Goal: Find specific fact: Find contact information

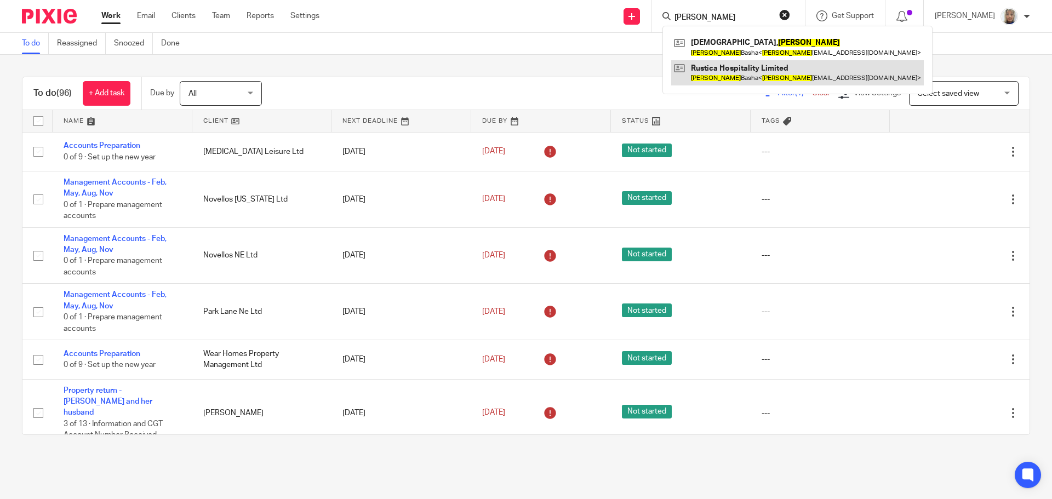
type input "[PERSON_NAME]"
click at [725, 61] on link at bounding box center [797, 72] width 253 height 25
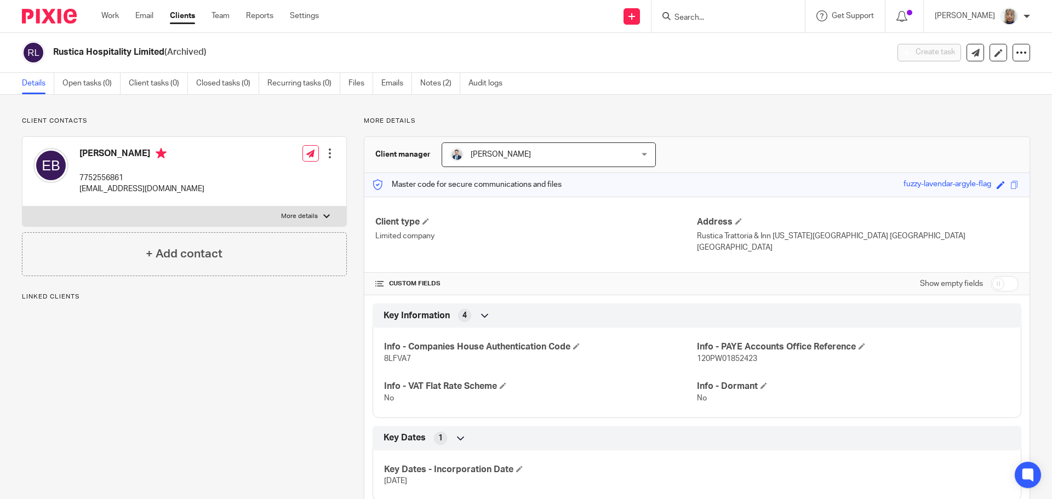
click at [718, 19] on input "Search" at bounding box center [722, 18] width 99 height 10
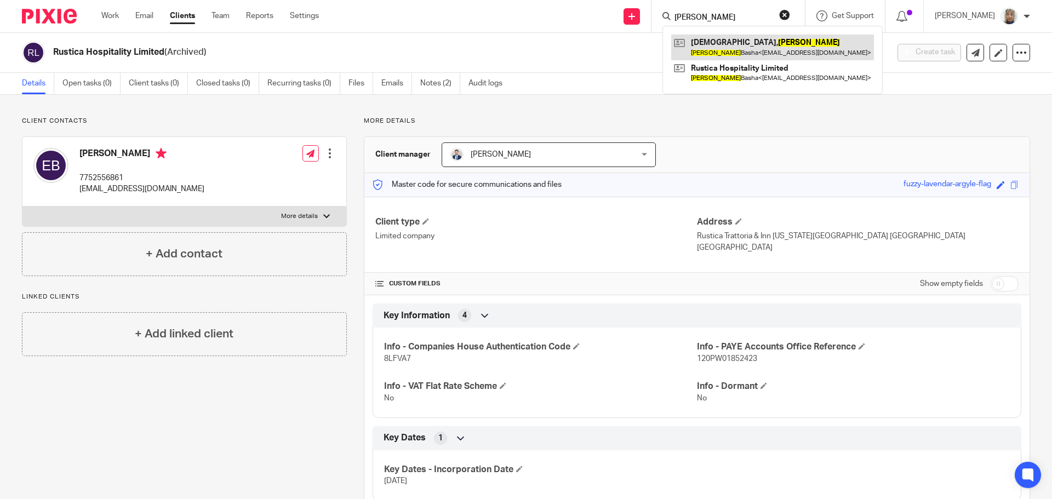
type input "[PERSON_NAME]"
click at [723, 46] on link at bounding box center [772, 47] width 203 height 25
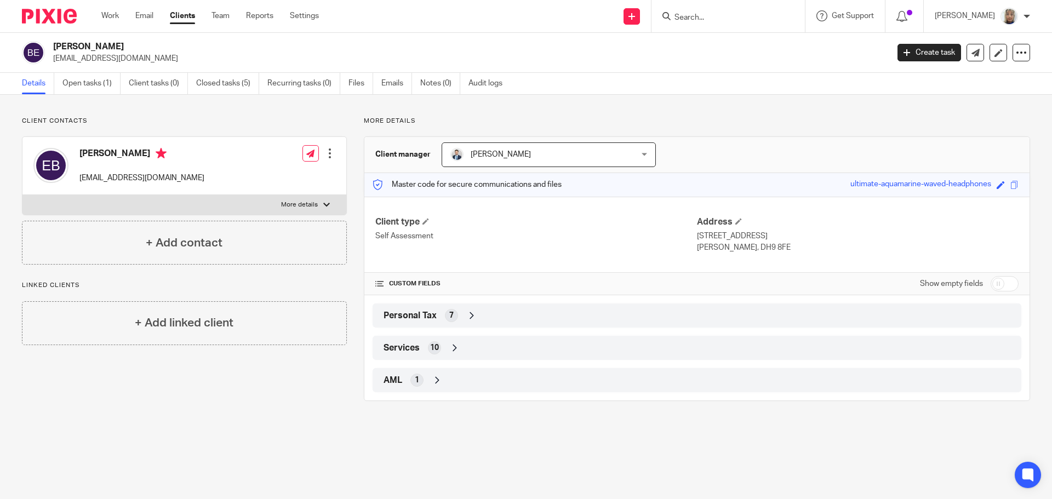
click at [713, 19] on input "Search" at bounding box center [722, 18] width 99 height 10
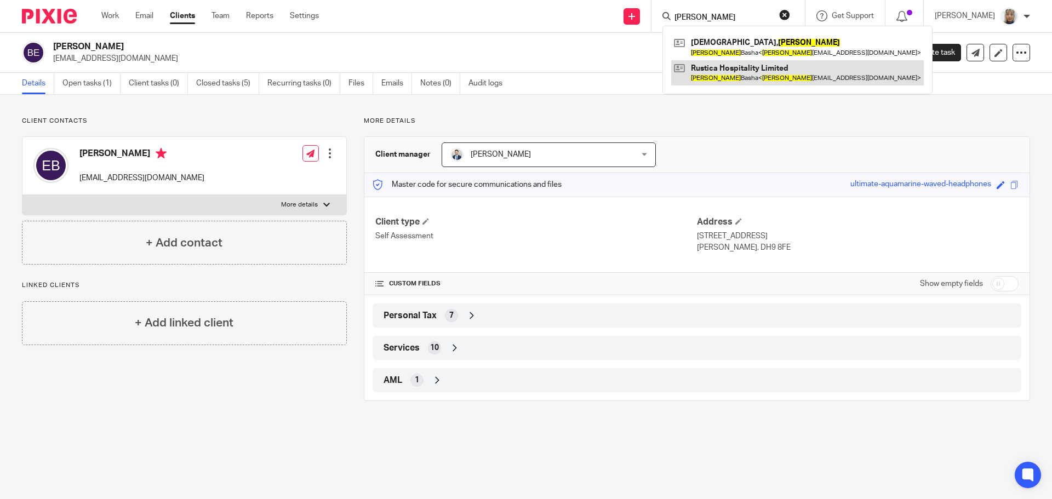
type input "[PERSON_NAME]"
click at [733, 69] on link at bounding box center [797, 72] width 253 height 25
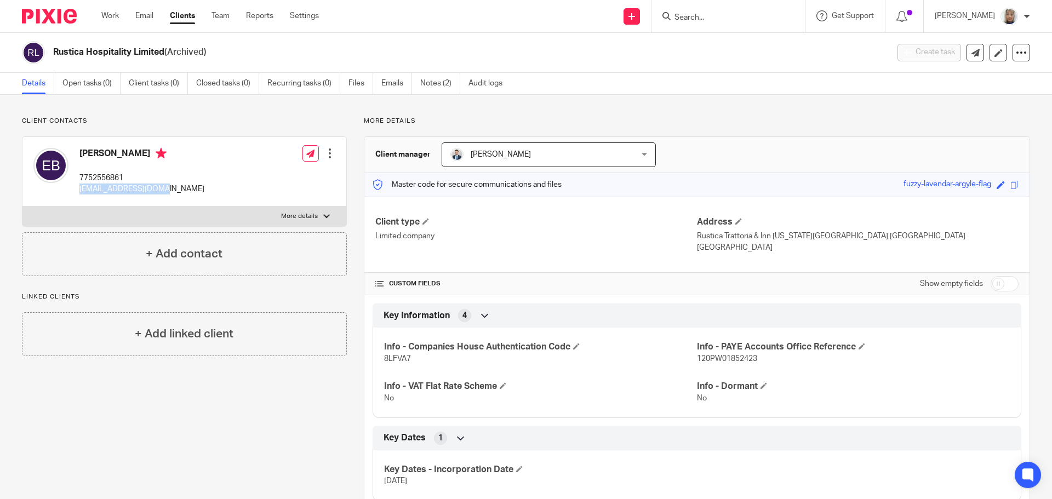
drag, startPoint x: 164, startPoint y: 186, endPoint x: 76, endPoint y: 191, distance: 88.9
click at [76, 191] on div "Erion Basha 7752556861 erion861@hotmail.com Edit contact Create client from con…" at bounding box center [184, 172] width 324 height 70
copy p "erion861@hotmail.com"
